Goal: Task Accomplishment & Management: Use online tool/utility

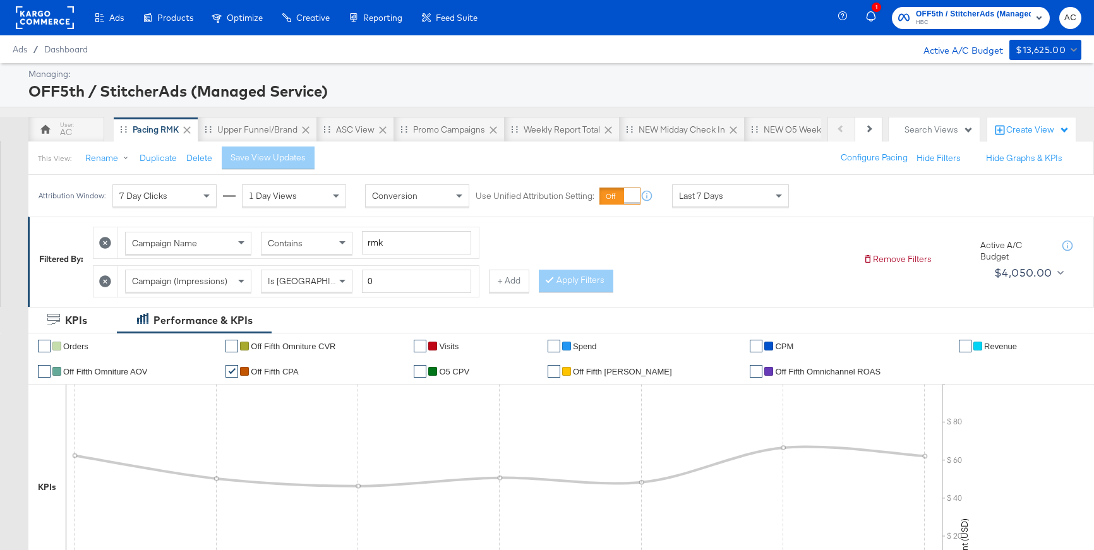
scroll to position [81, 0]
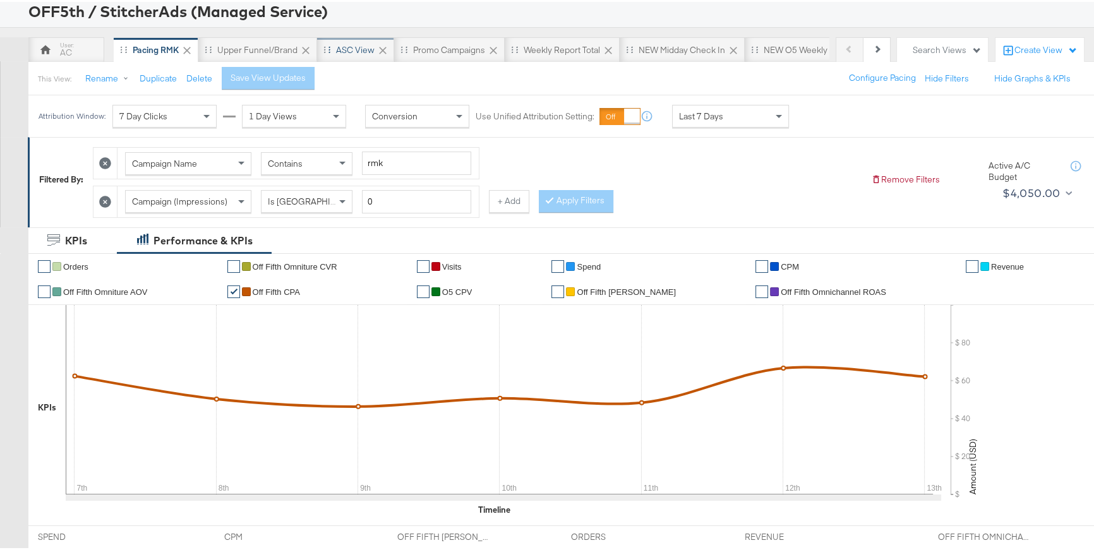
click at [351, 51] on div "ASC View" at bounding box center [355, 48] width 39 height 12
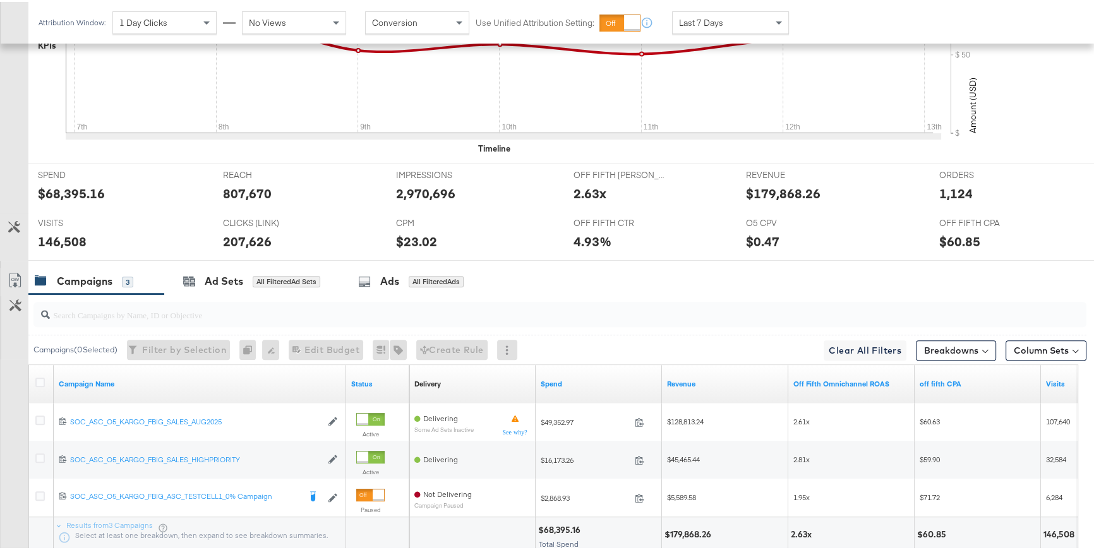
scroll to position [489, 0]
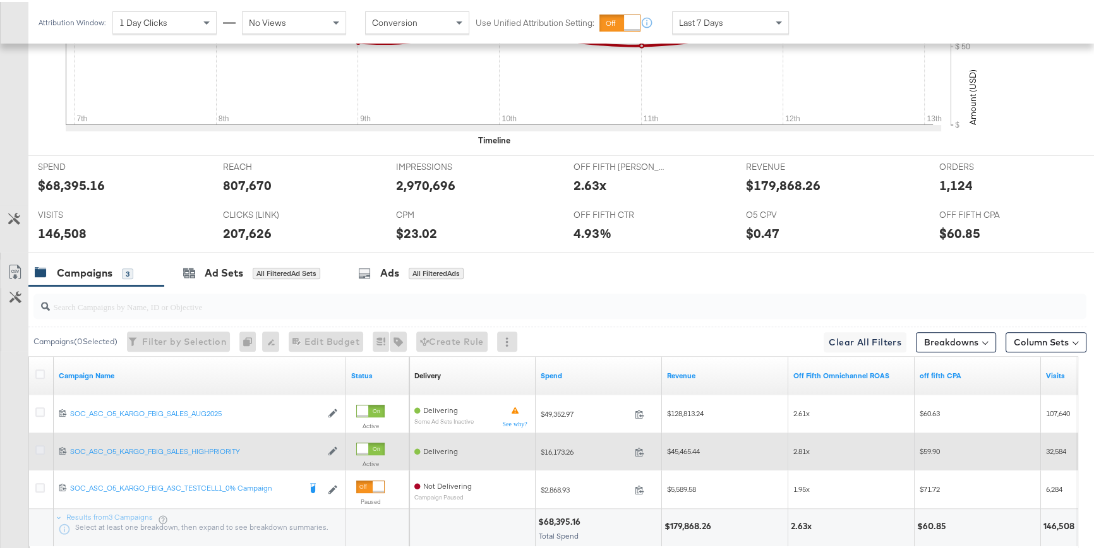
click at [42, 447] on icon at bounding box center [39, 447] width 9 height 9
click at [0, 0] on input "checkbox" at bounding box center [0, 0] width 0 height 0
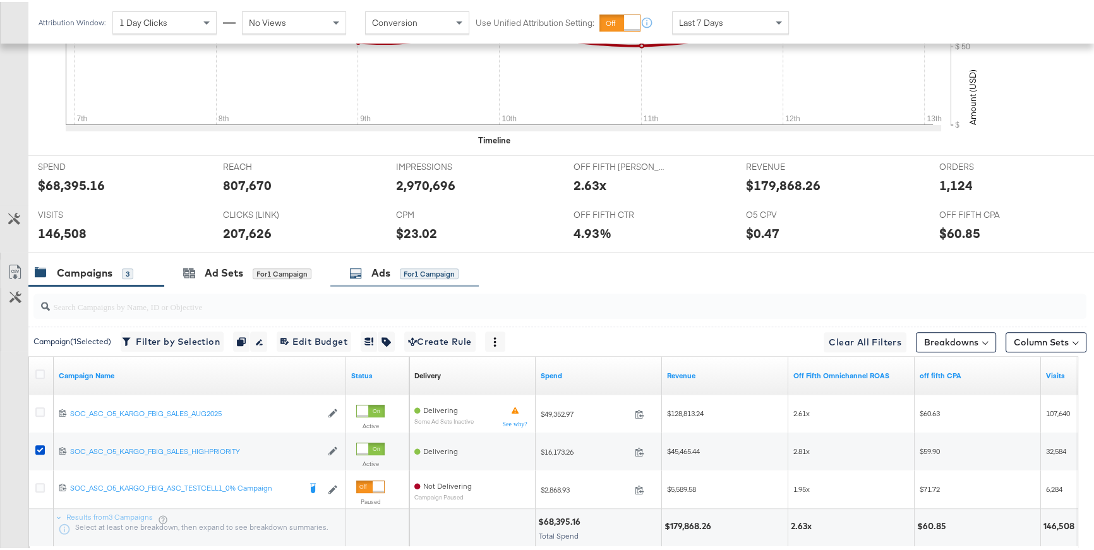
click at [404, 272] on div "for 1 Campaign" at bounding box center [429, 272] width 59 height 11
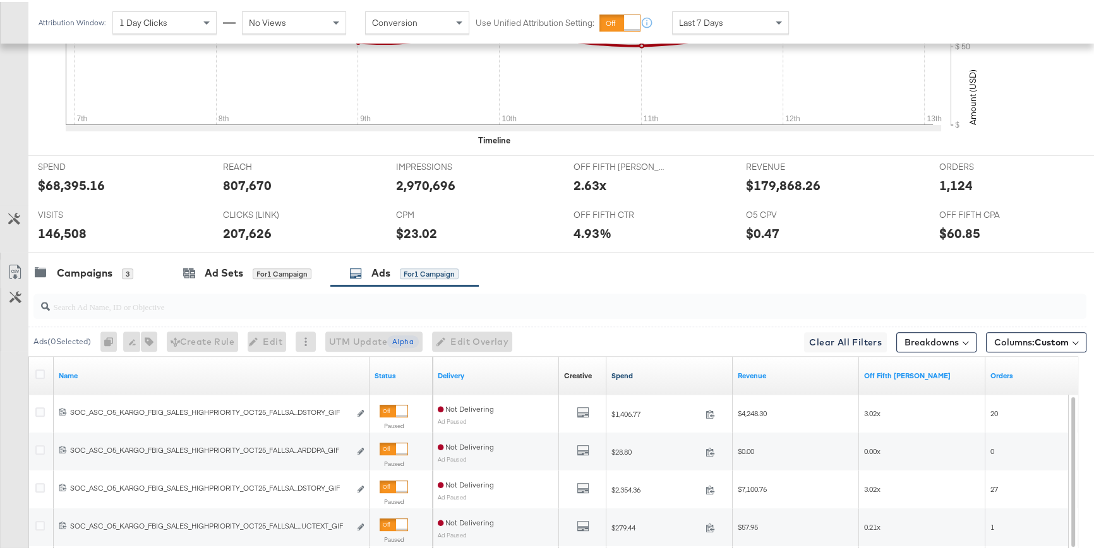
click at [621, 376] on link "Spend" at bounding box center [669, 374] width 116 height 10
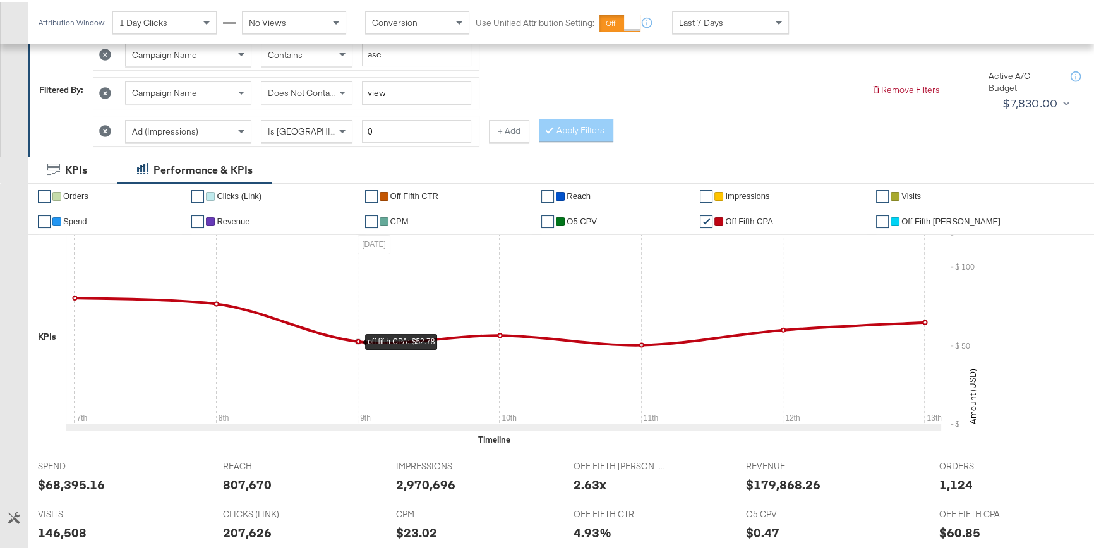
scroll to position [0, 0]
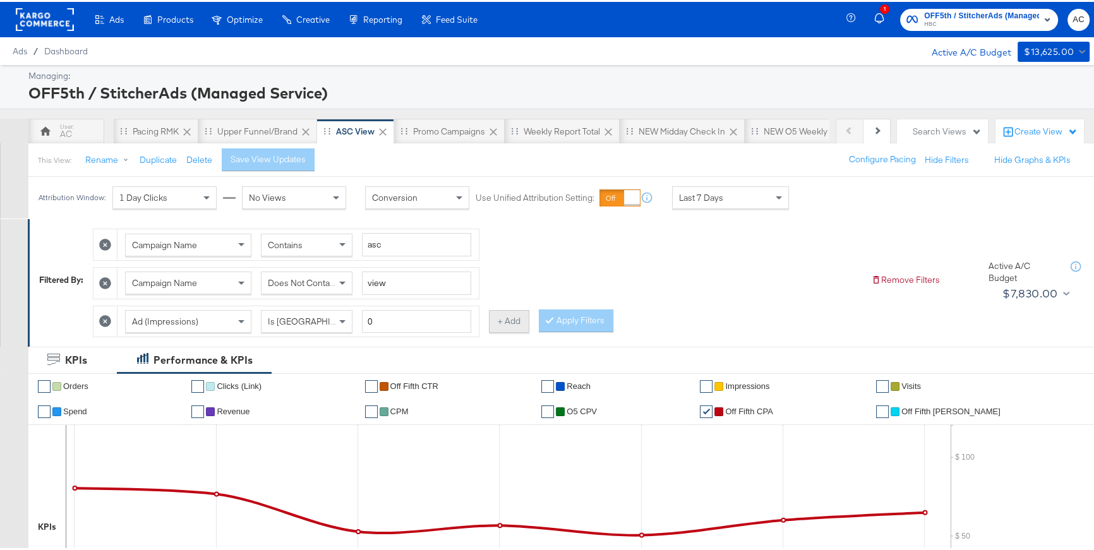
click at [515, 323] on button "+ Add" at bounding box center [509, 319] width 40 height 23
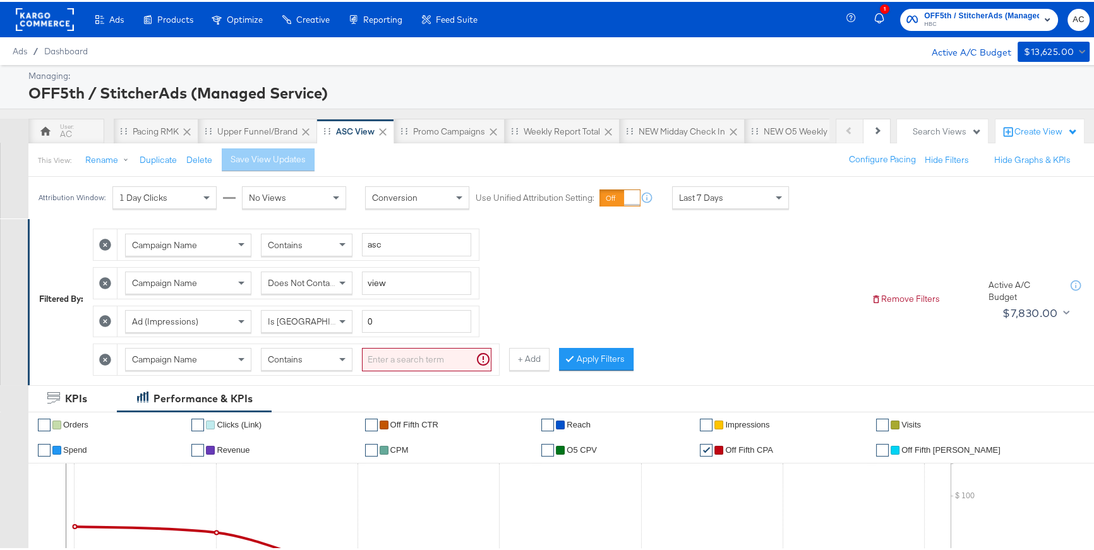
click at [205, 353] on div "Campaign Name" at bounding box center [188, 357] width 125 height 21
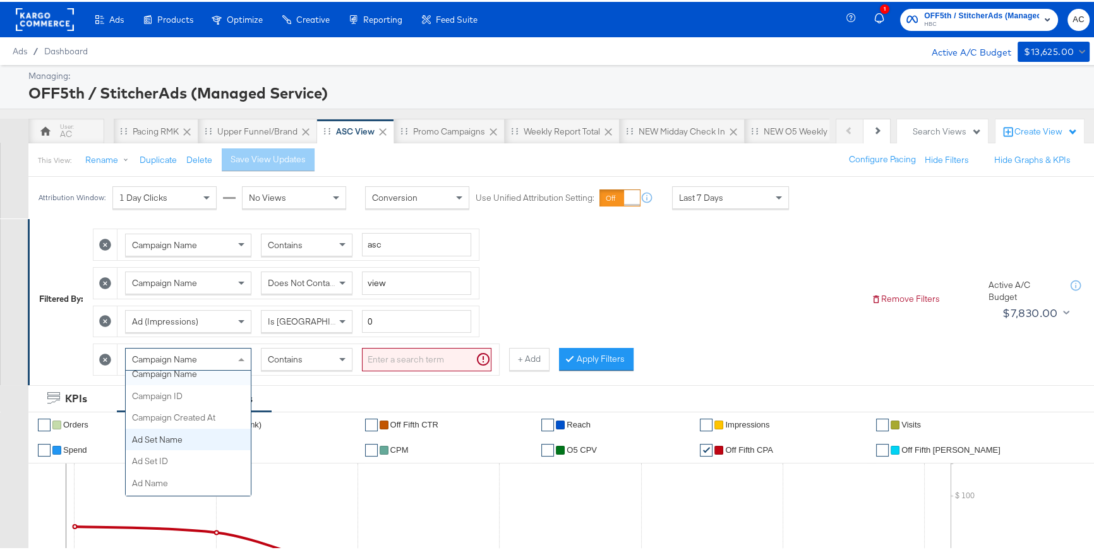
scroll to position [119, 0]
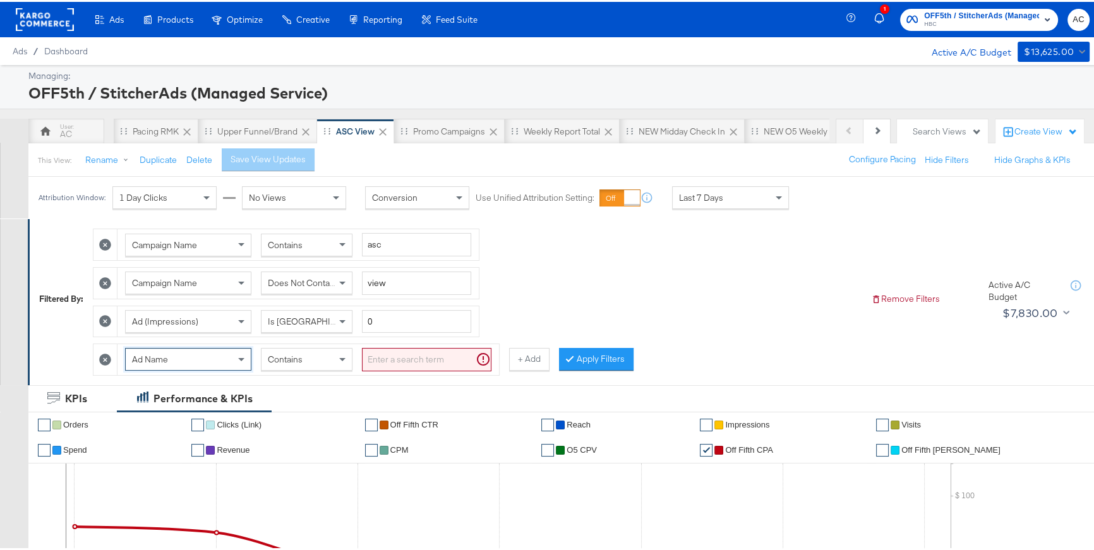
click at [392, 358] on input "search" at bounding box center [426, 357] width 129 height 23
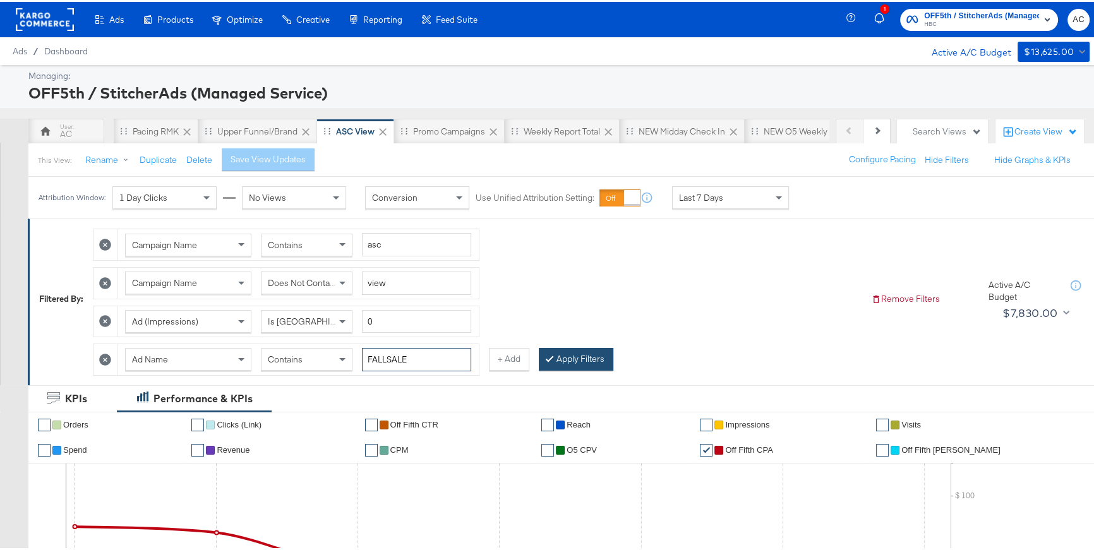
type input "FALLSALE"
click at [585, 362] on button "Apply Filters" at bounding box center [576, 357] width 75 height 23
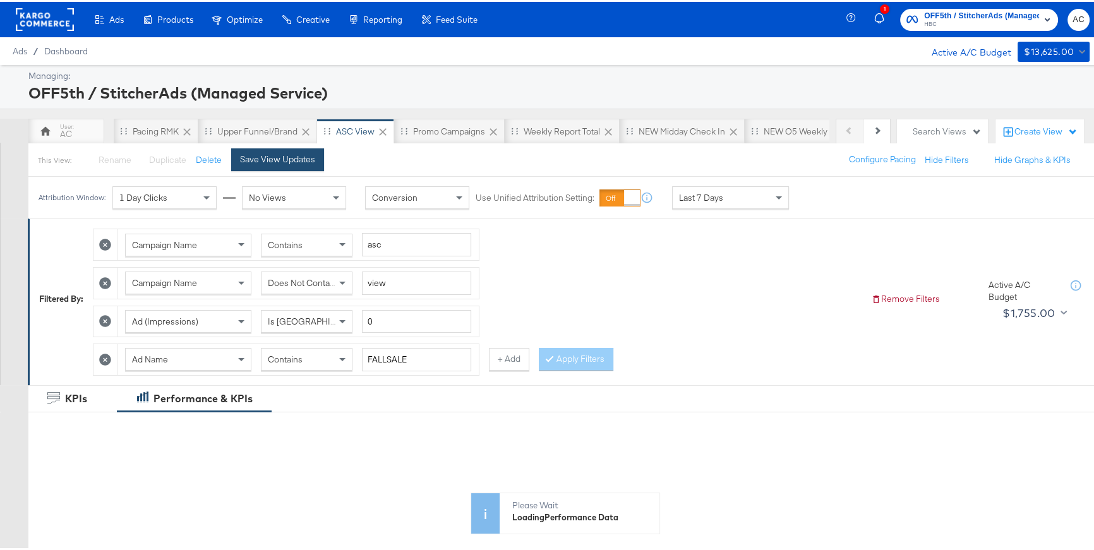
click at [291, 162] on div "Save View Updates" at bounding box center [277, 158] width 75 height 12
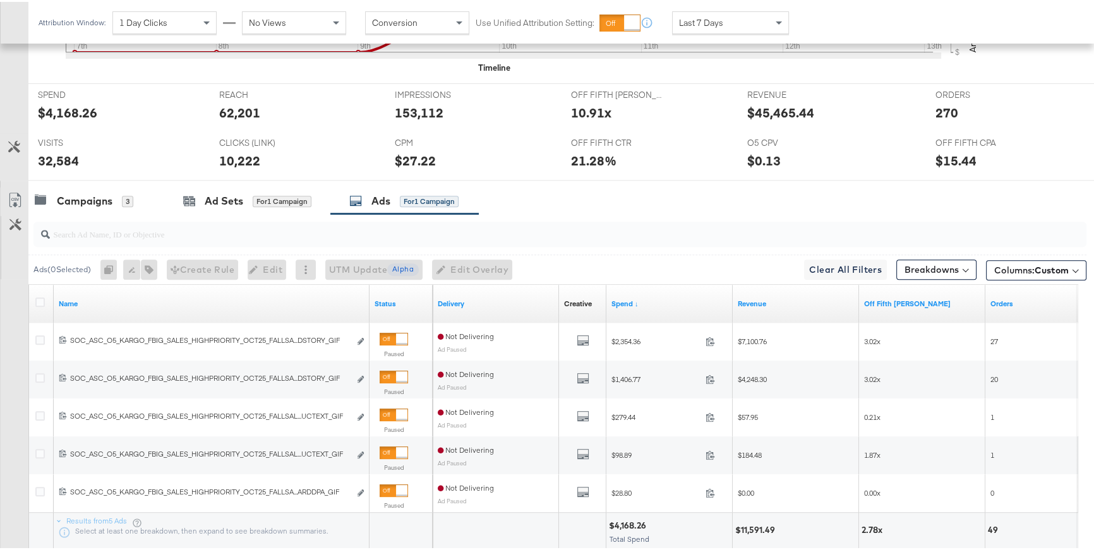
scroll to position [628, 0]
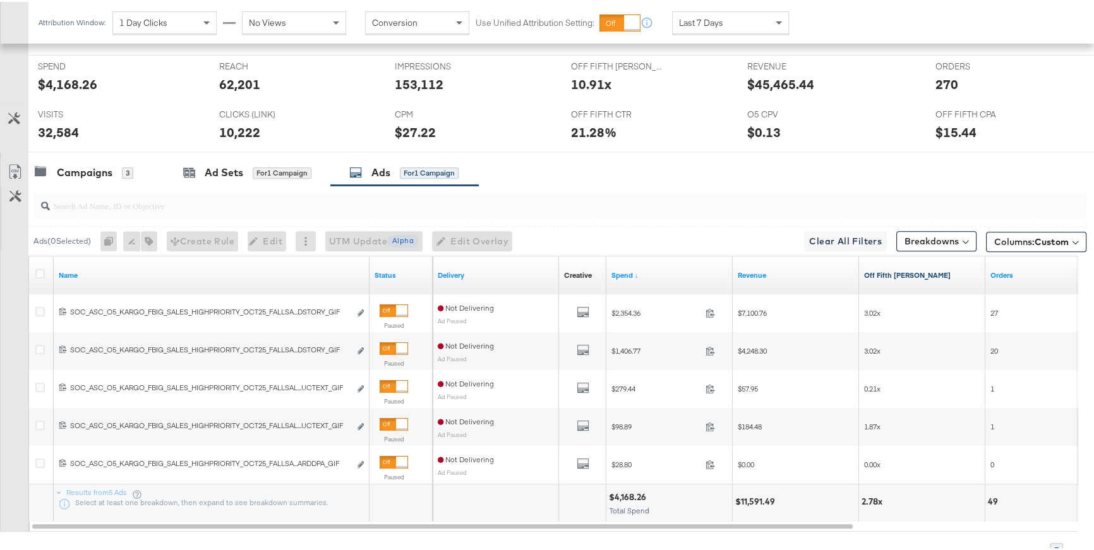
click at [870, 271] on link "Off Fifth [PERSON_NAME]" at bounding box center [922, 273] width 116 height 10
